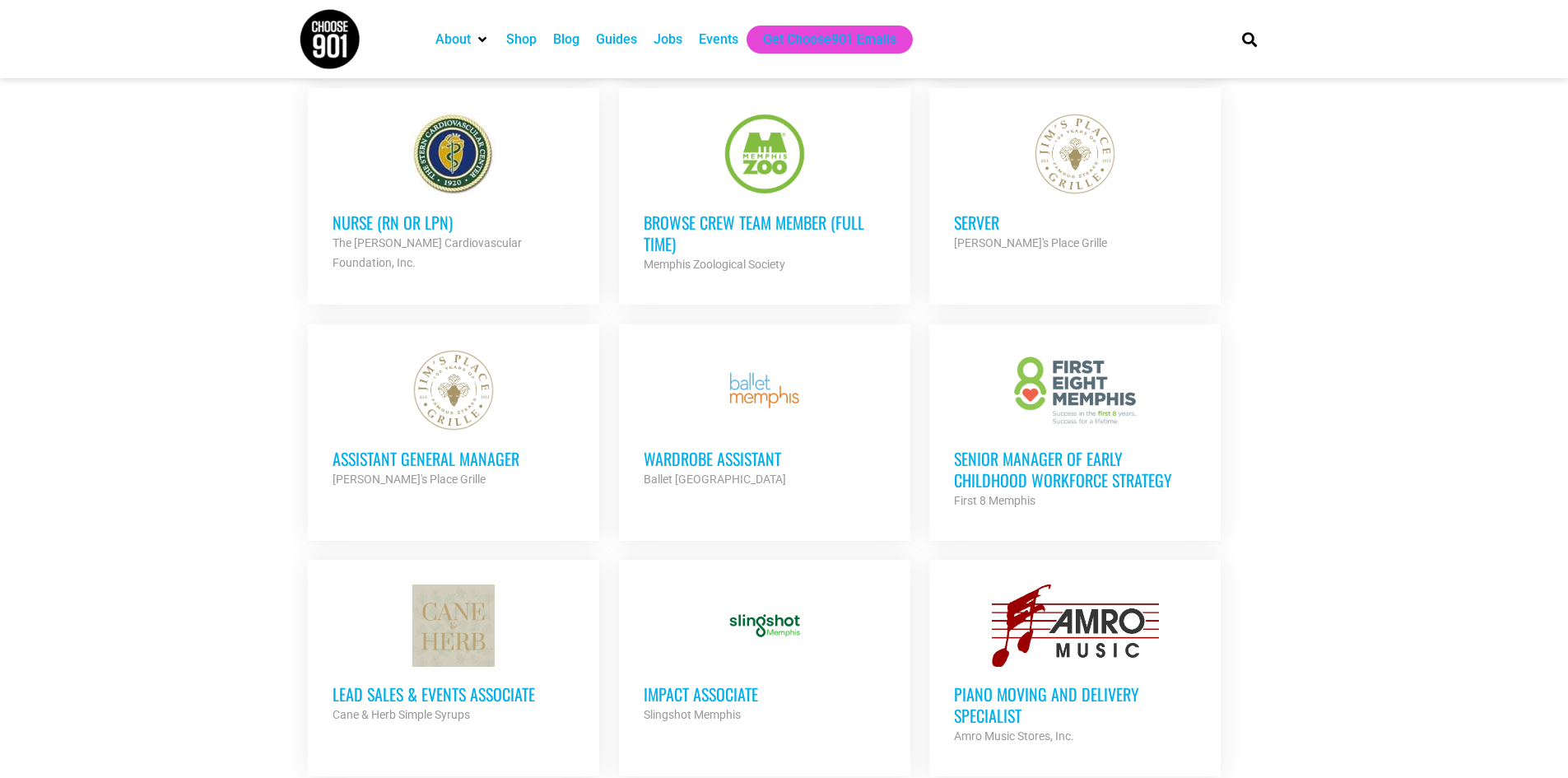
scroll to position [3046, 0]
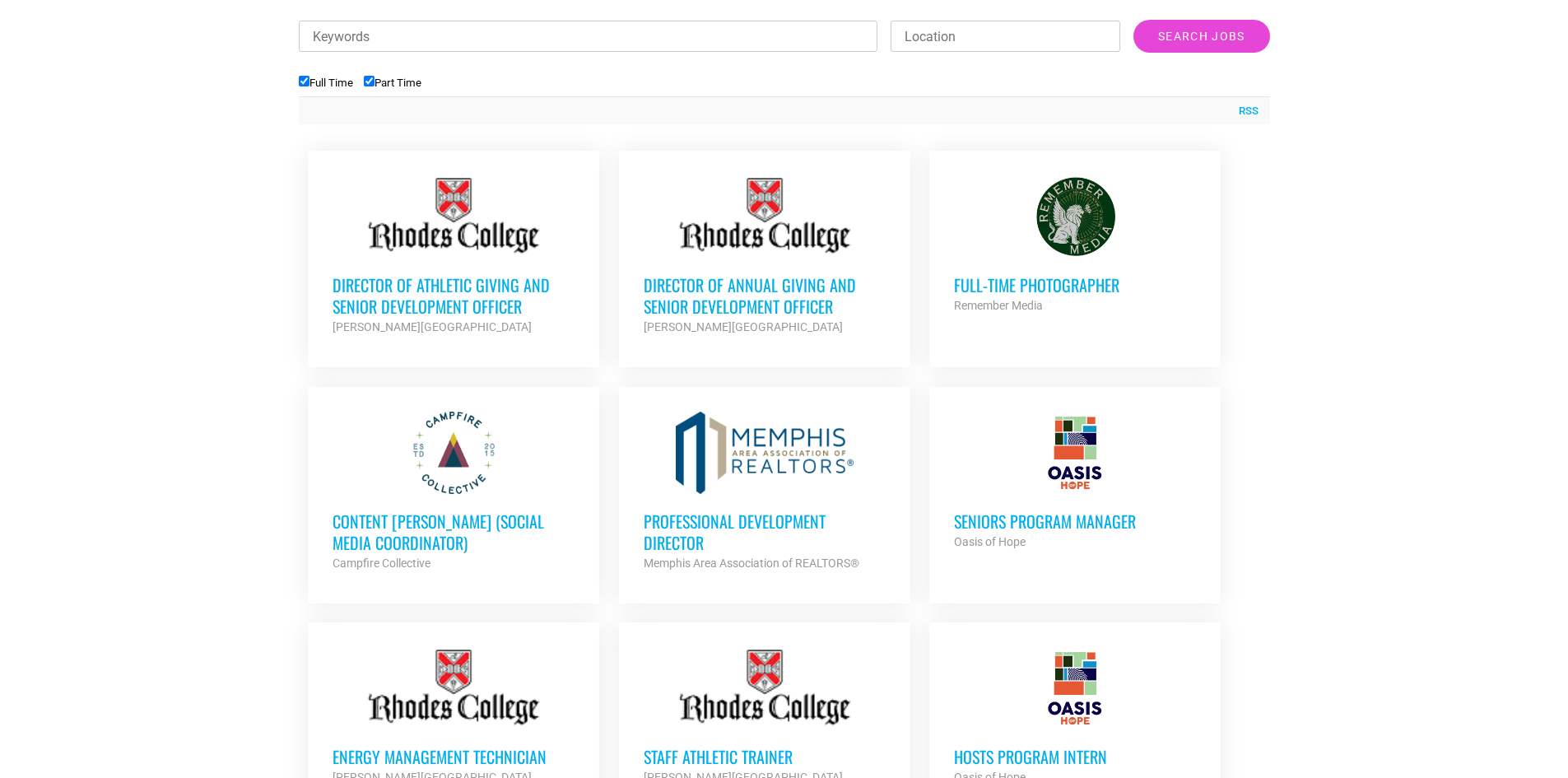
scroll to position [522, 0]
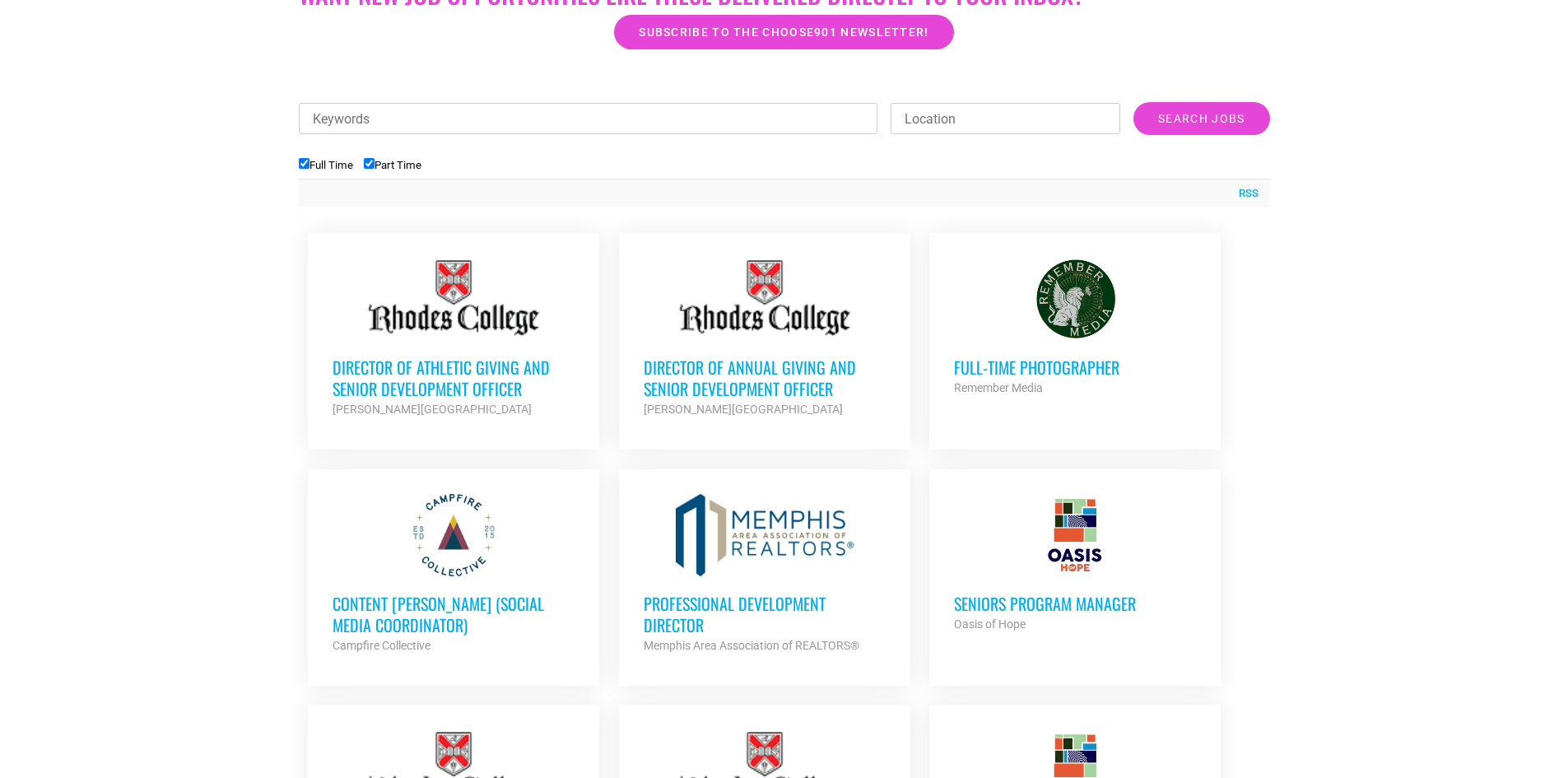
click at [1058, 290] on div at bounding box center [1075, 298] width 242 height 82
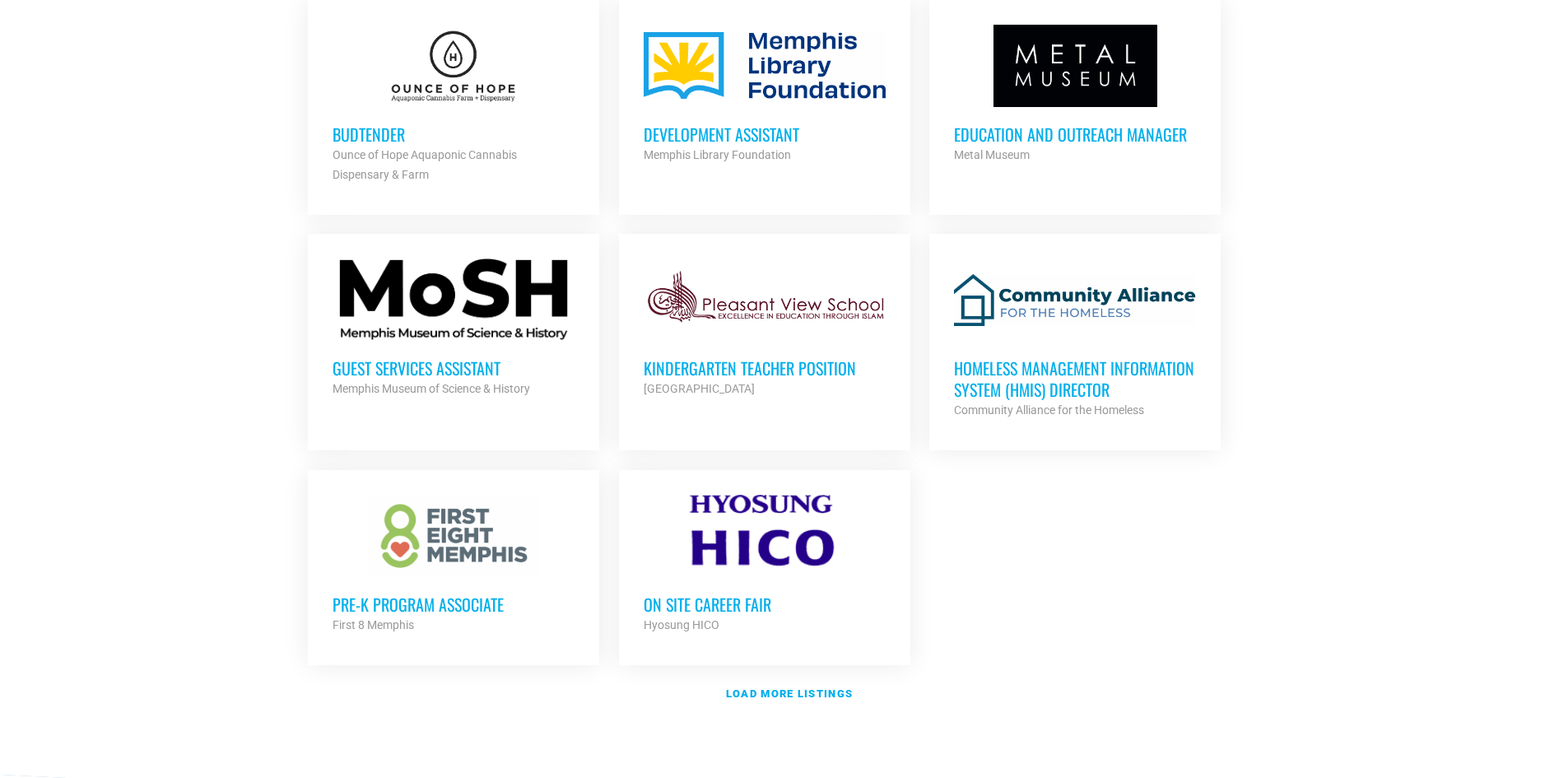
scroll to position [1678, 0]
click at [477, 368] on h3 "Guest Services Assistant" at bounding box center [453, 367] width 242 height 21
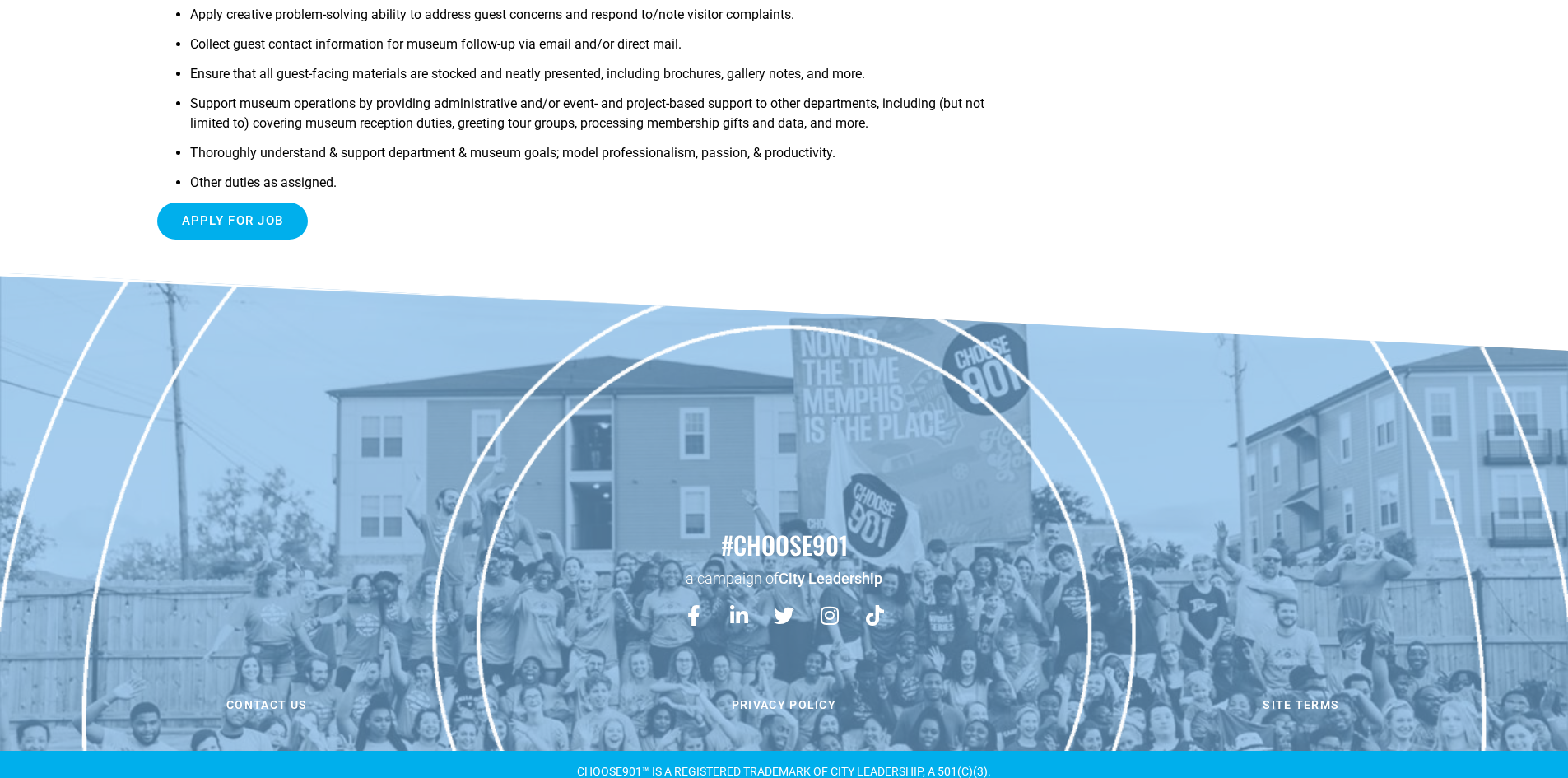
scroll to position [436, 0]
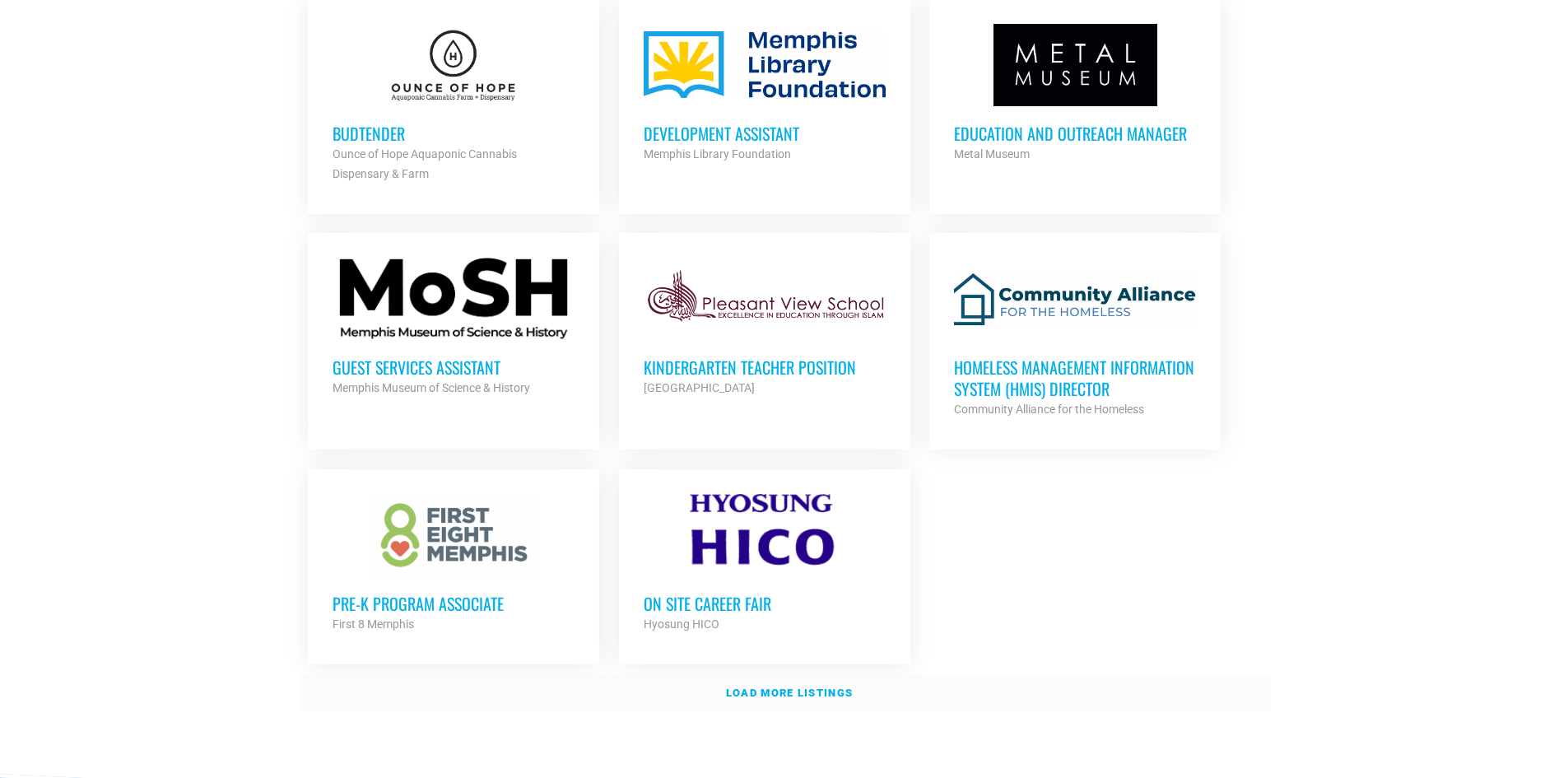
click at [749, 687] on strong "Load more listings" at bounding box center [790, 692] width 127 height 13
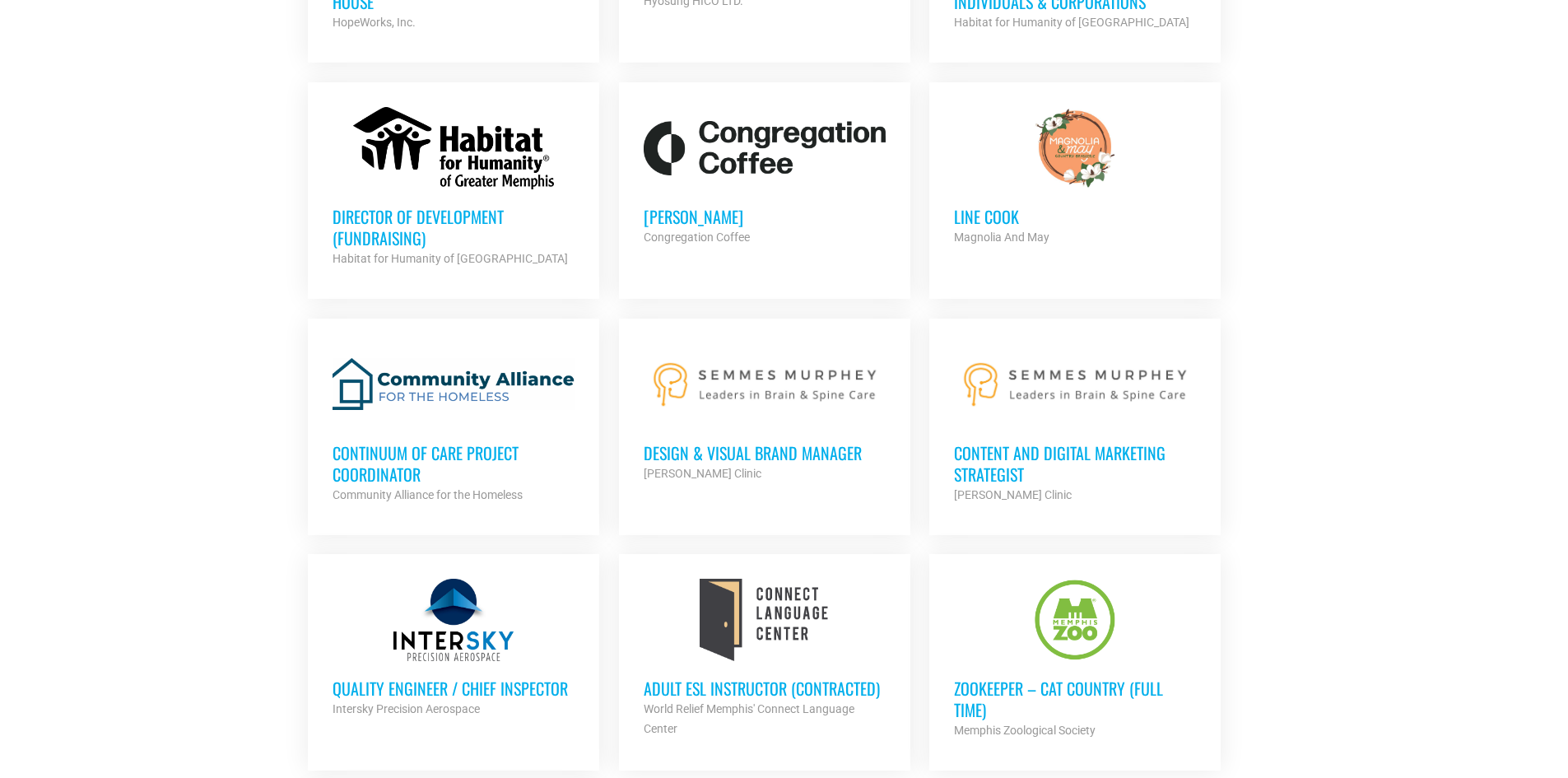
scroll to position [3077, 0]
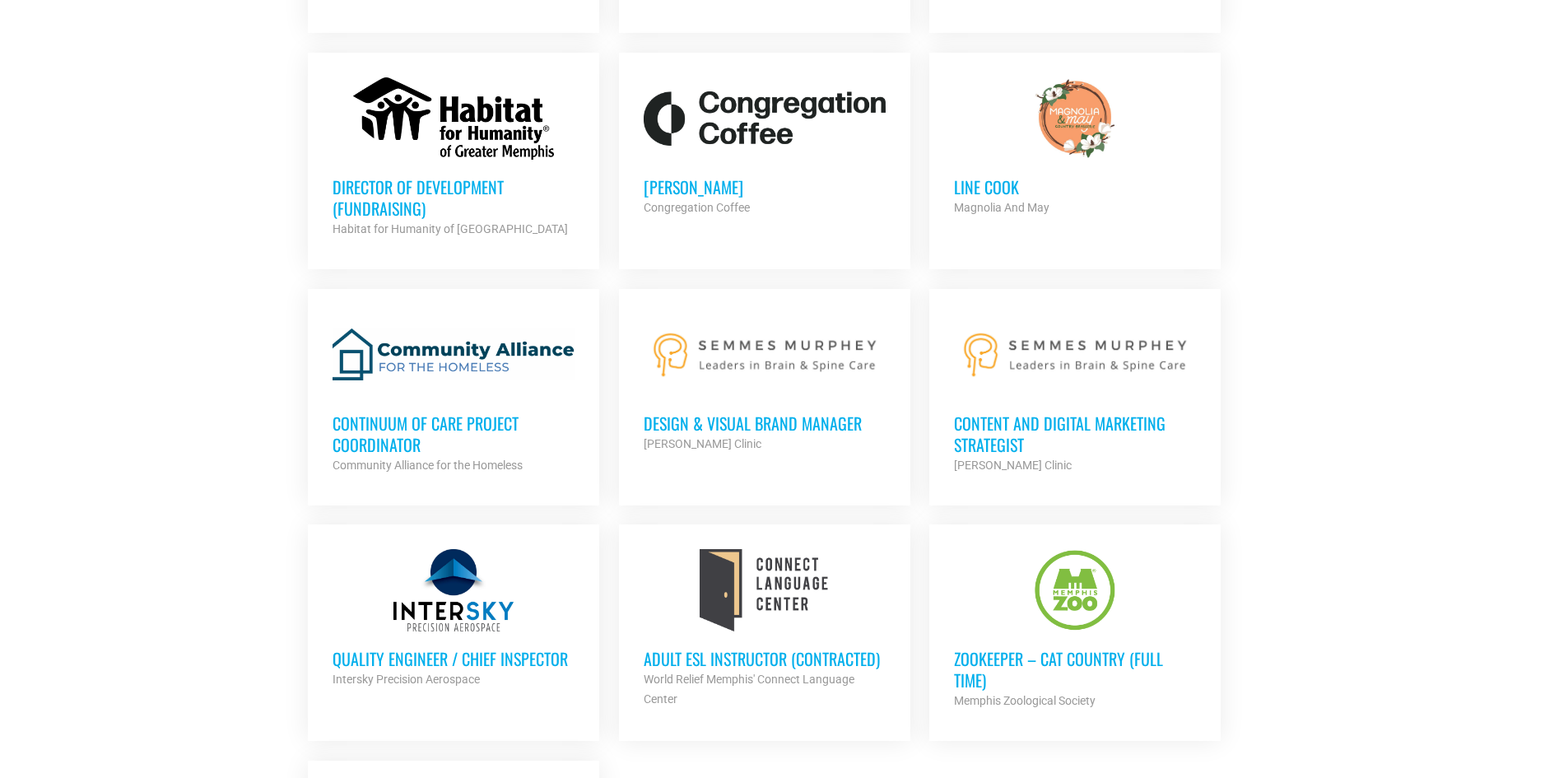
click at [821, 417] on h3 "Design & Visual Brand Manager" at bounding box center [764, 423] width 242 height 21
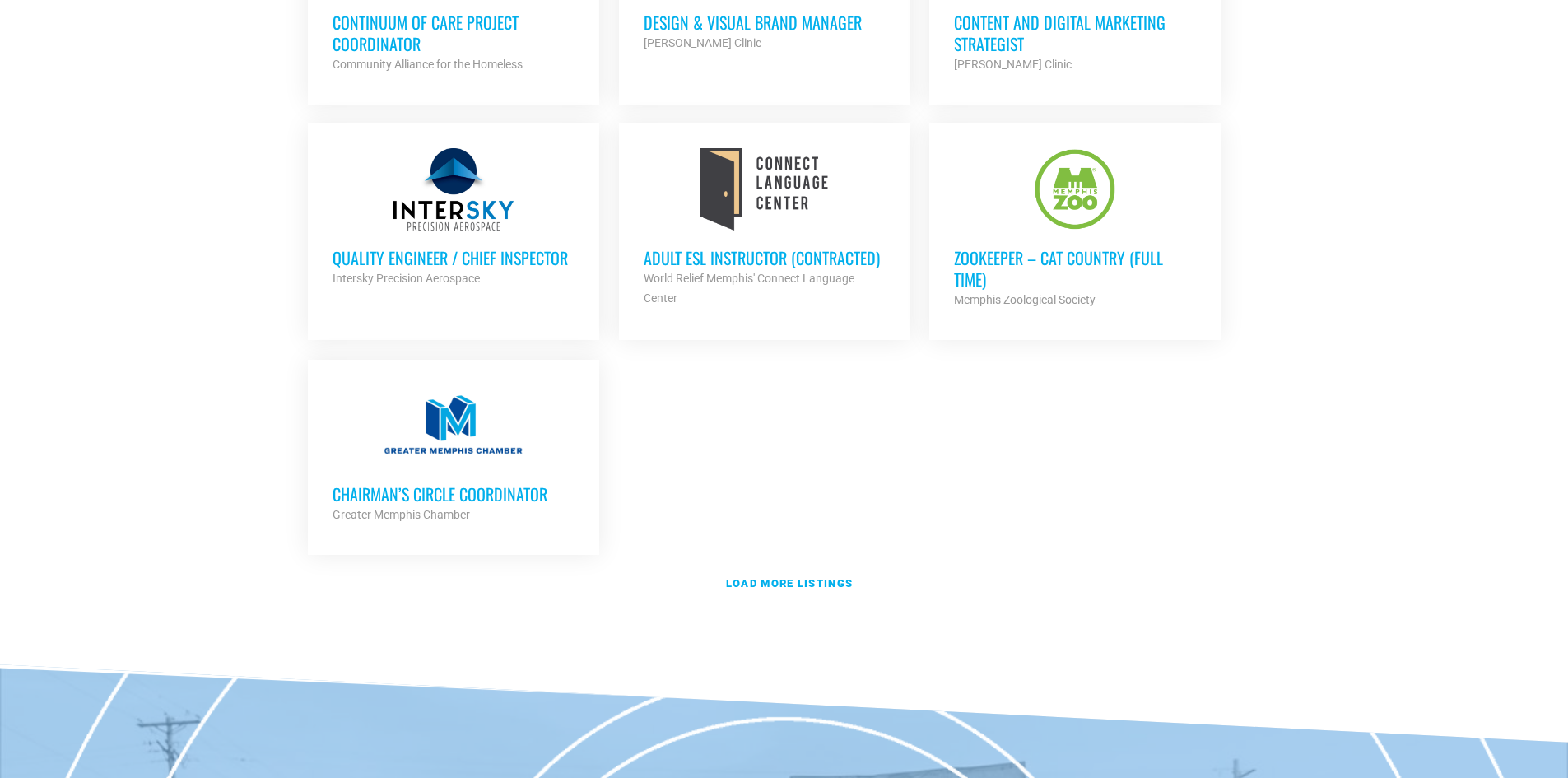
scroll to position [3488, 0]
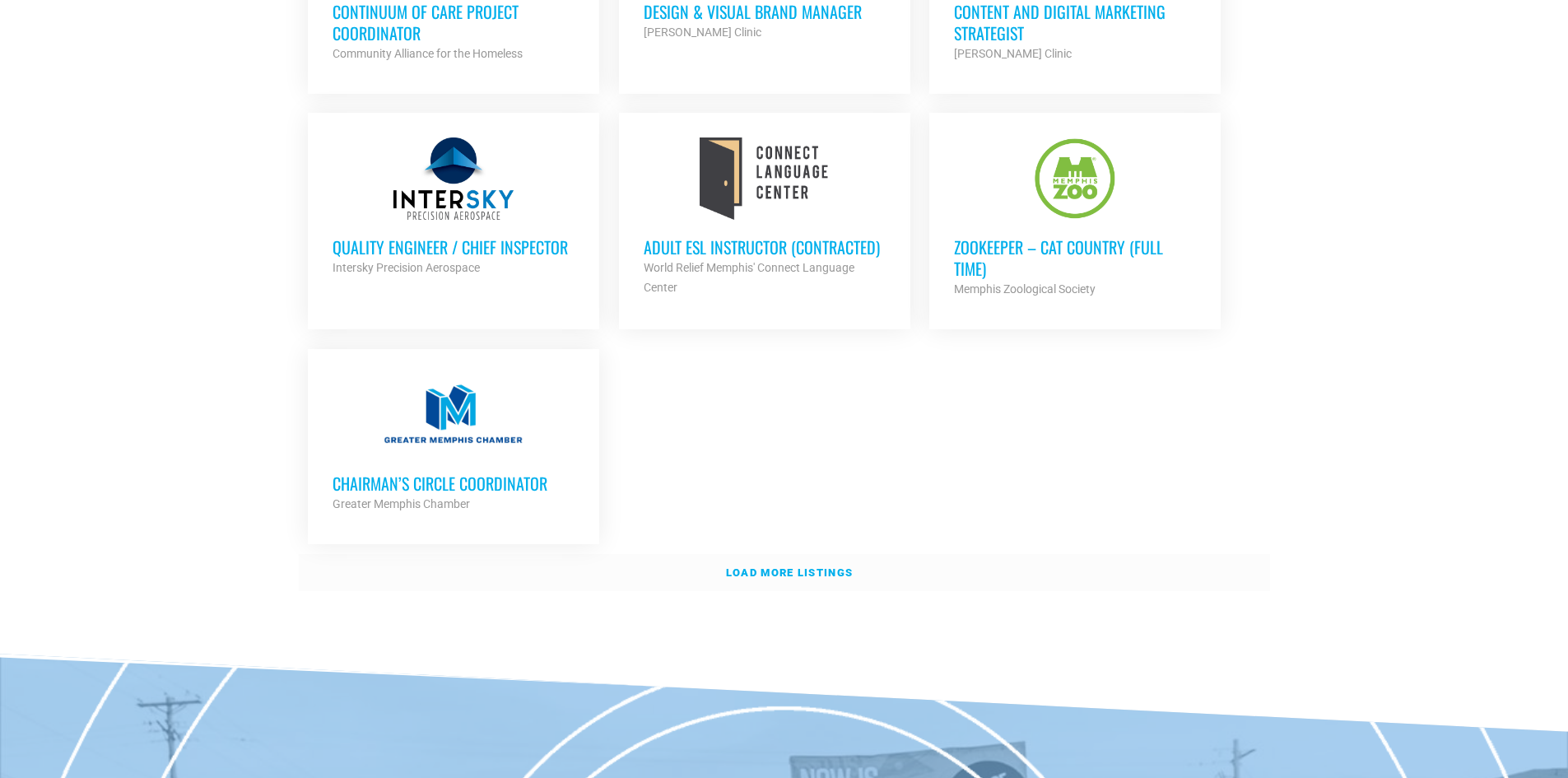
click at [753, 566] on strong "Load more listings" at bounding box center [790, 572] width 127 height 13
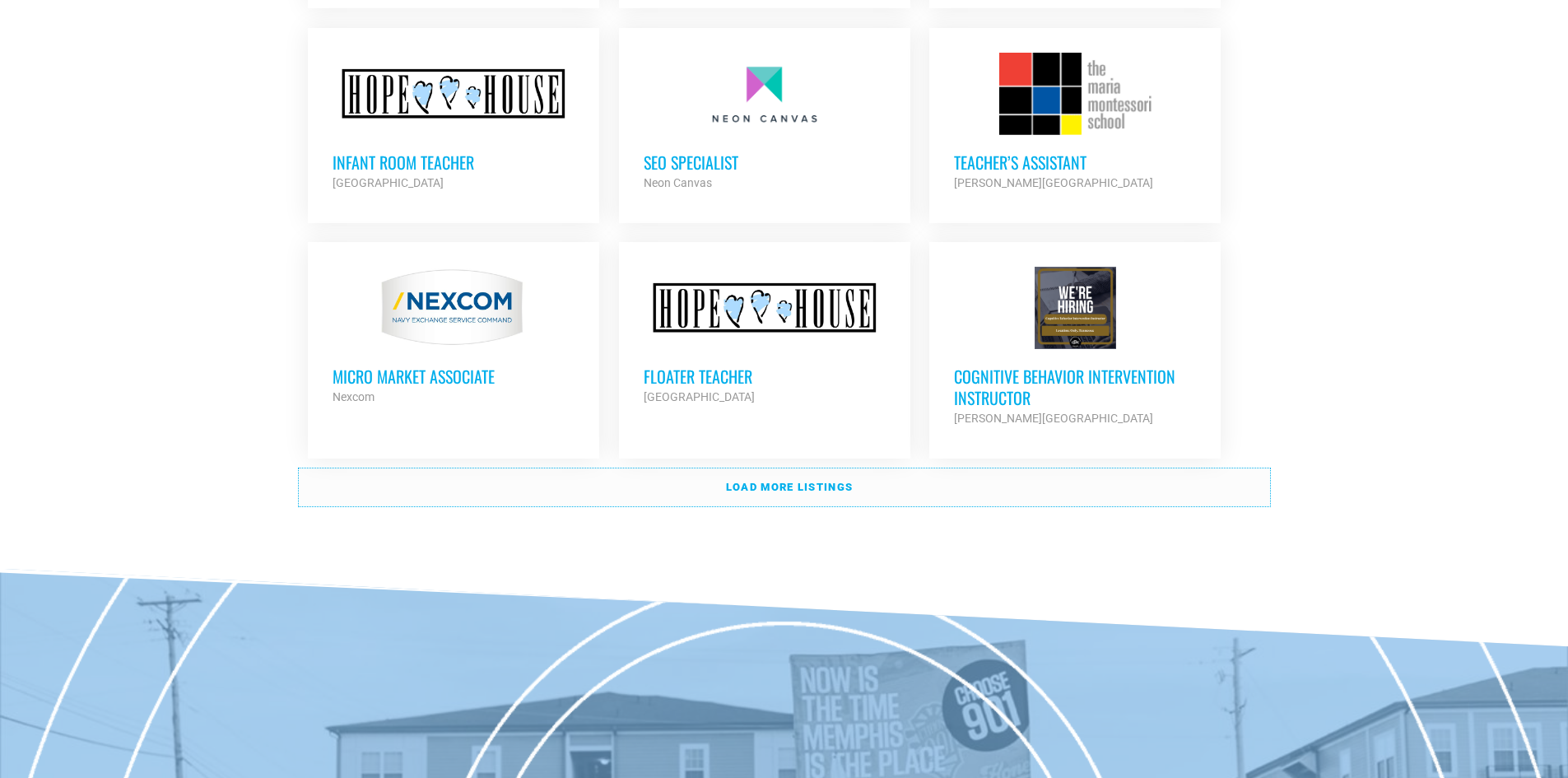
scroll to position [5052, 0]
click at [1145, 365] on h3 "Cognitive Behavior Intervention Instructor" at bounding box center [1075, 386] width 242 height 42
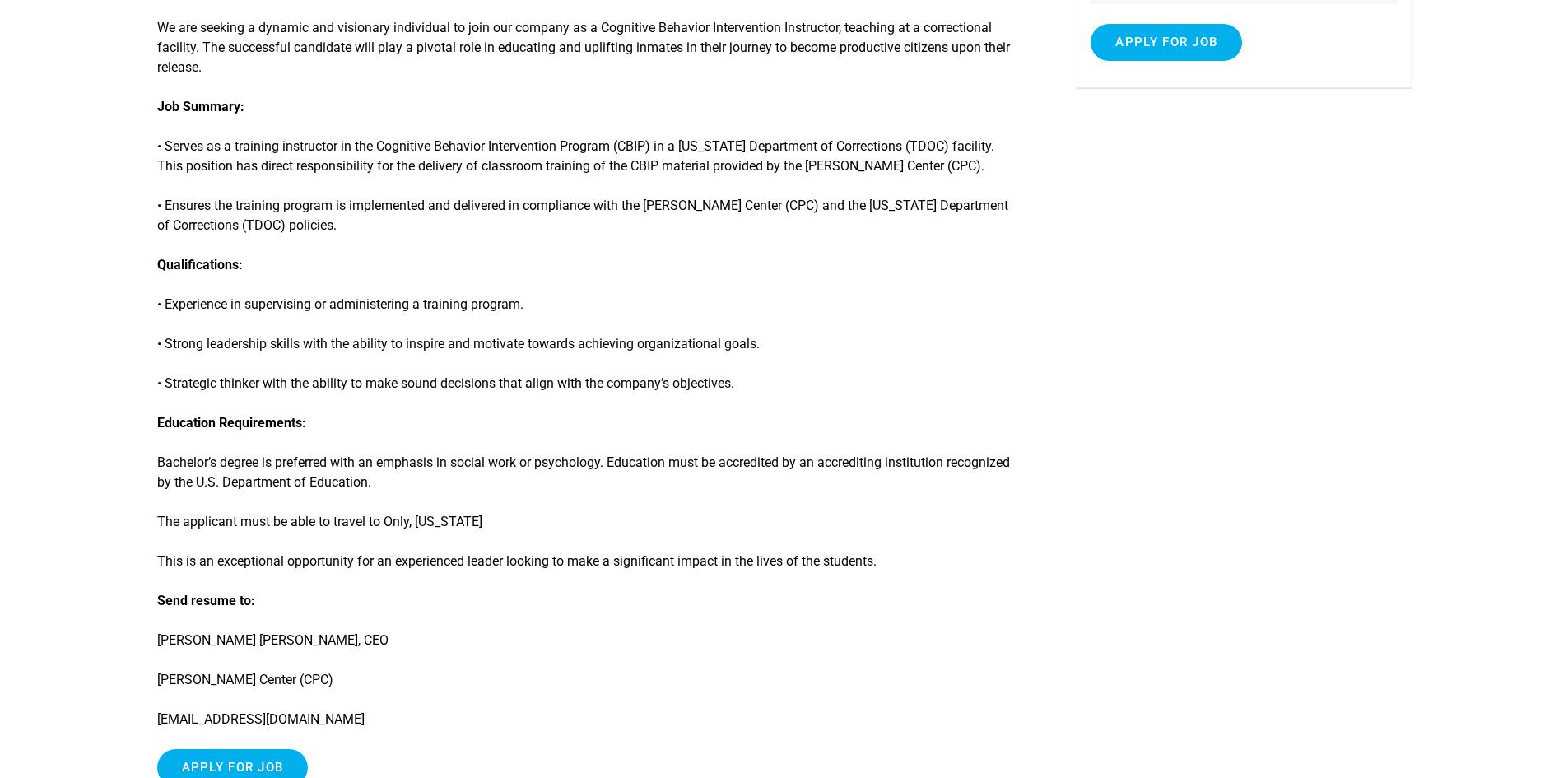
scroll to position [411, 0]
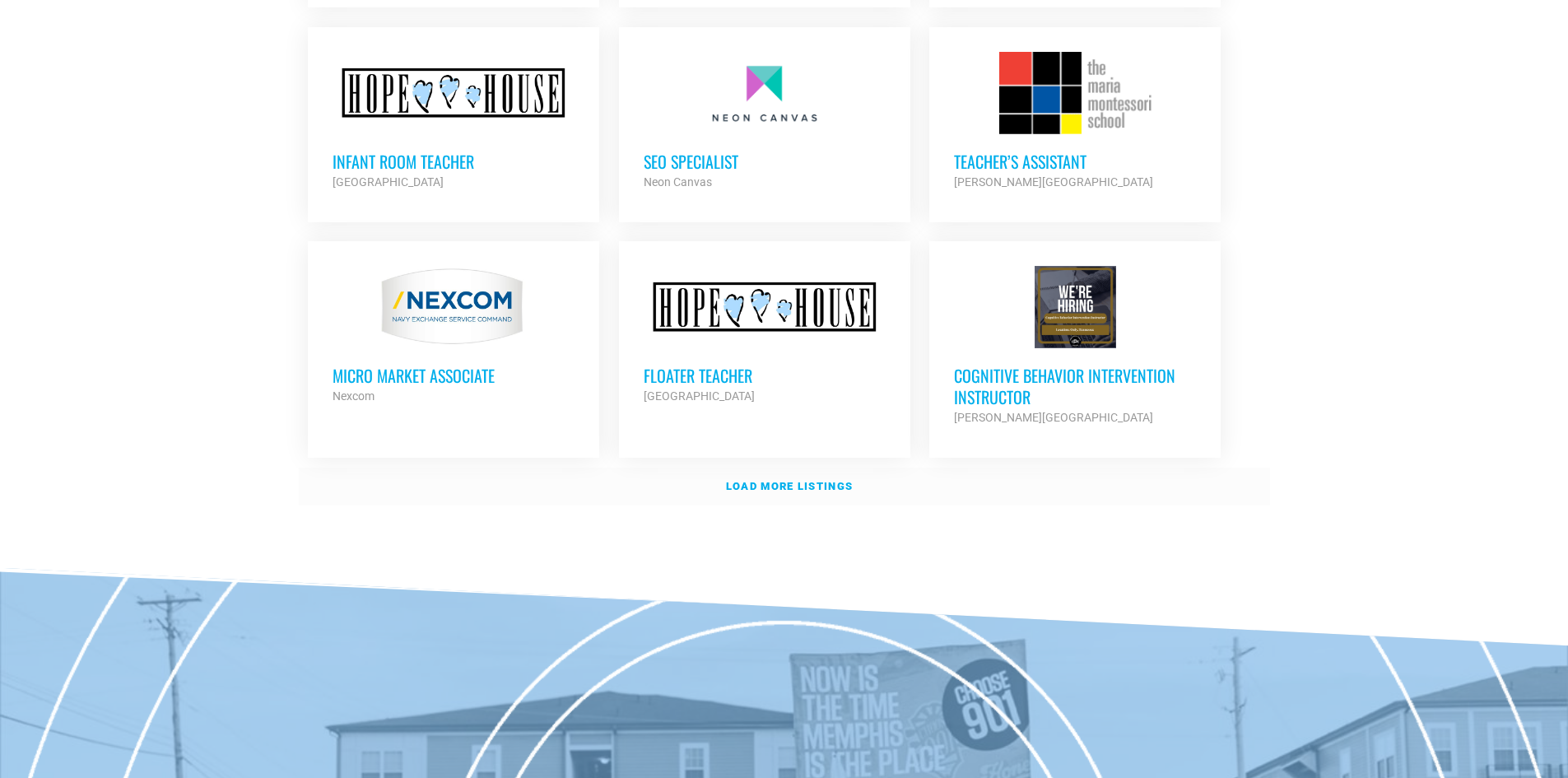
click at [758, 467] on link "Load more listings" at bounding box center [784, 485] width 972 height 38
